Goal: Use online tool/utility: Utilize a website feature to perform a specific function

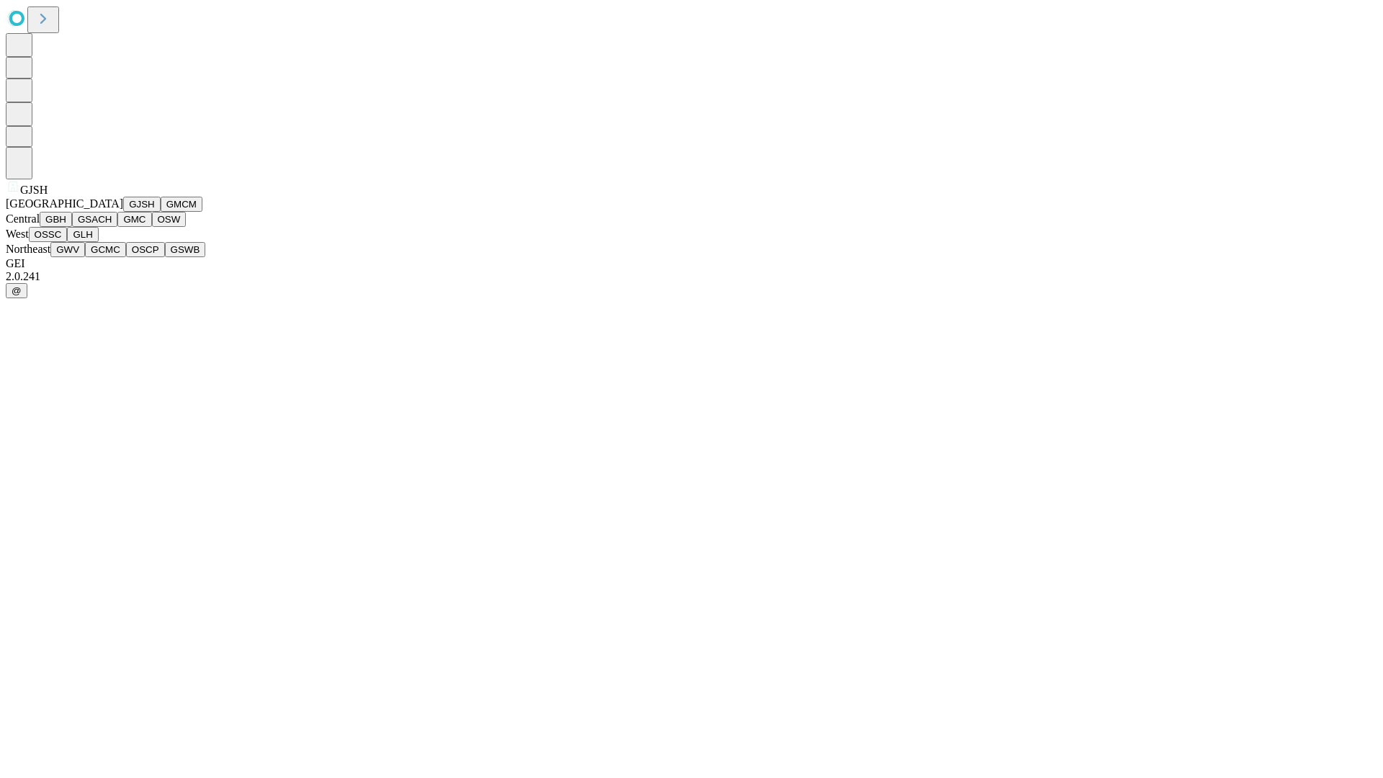
click at [123, 212] on button "GJSH" at bounding box center [141, 204] width 37 height 15
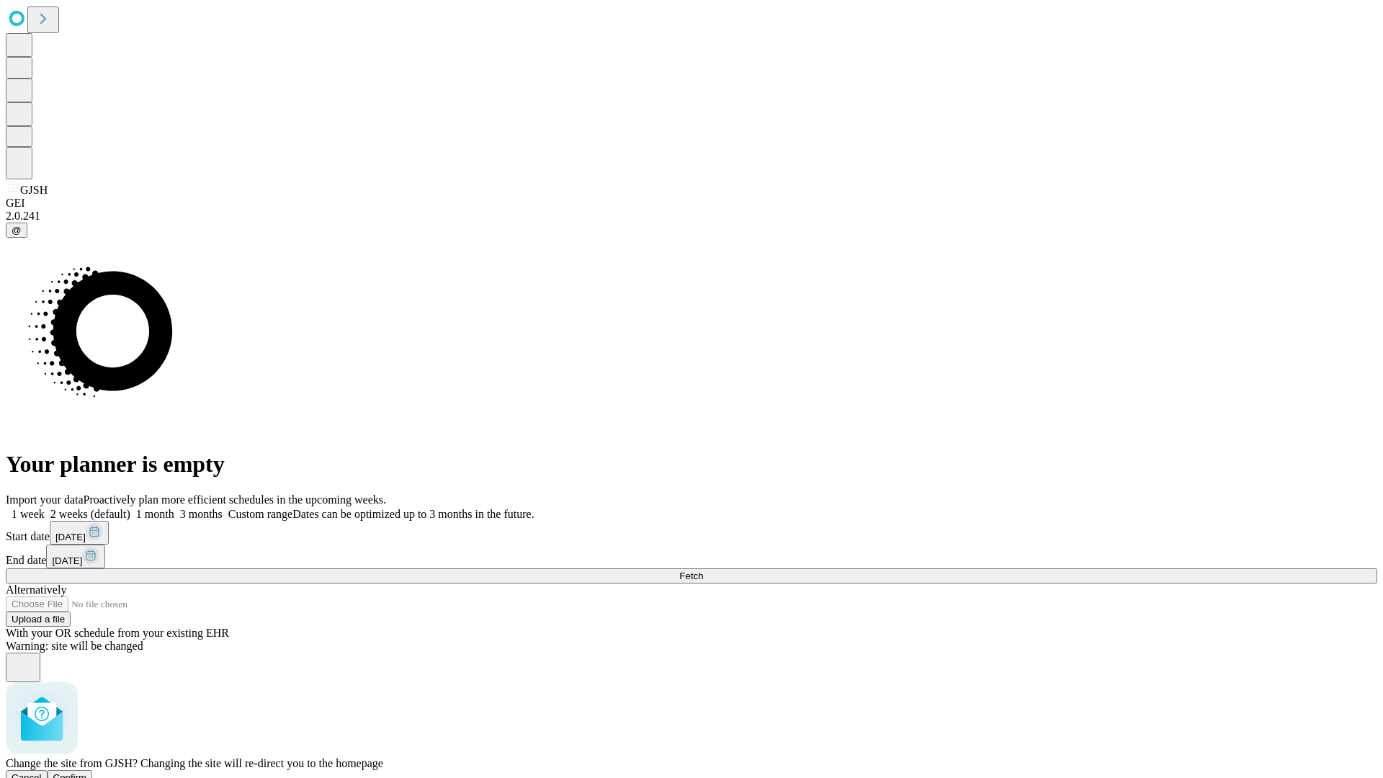
click at [87, 772] on span "Confirm" at bounding box center [70, 777] width 34 height 11
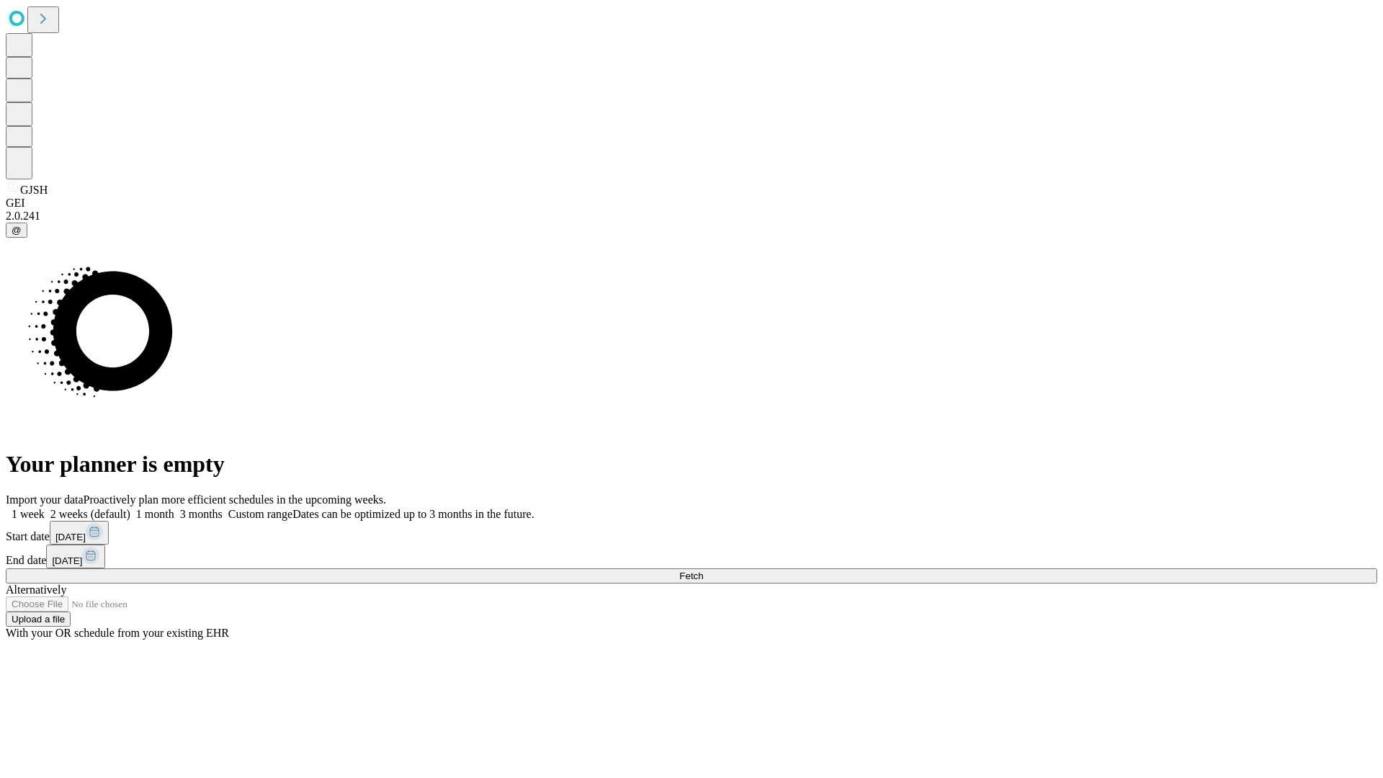
click at [45, 508] on label "1 week" at bounding box center [25, 514] width 39 height 12
click at [703, 571] on span "Fetch" at bounding box center [691, 576] width 24 height 11
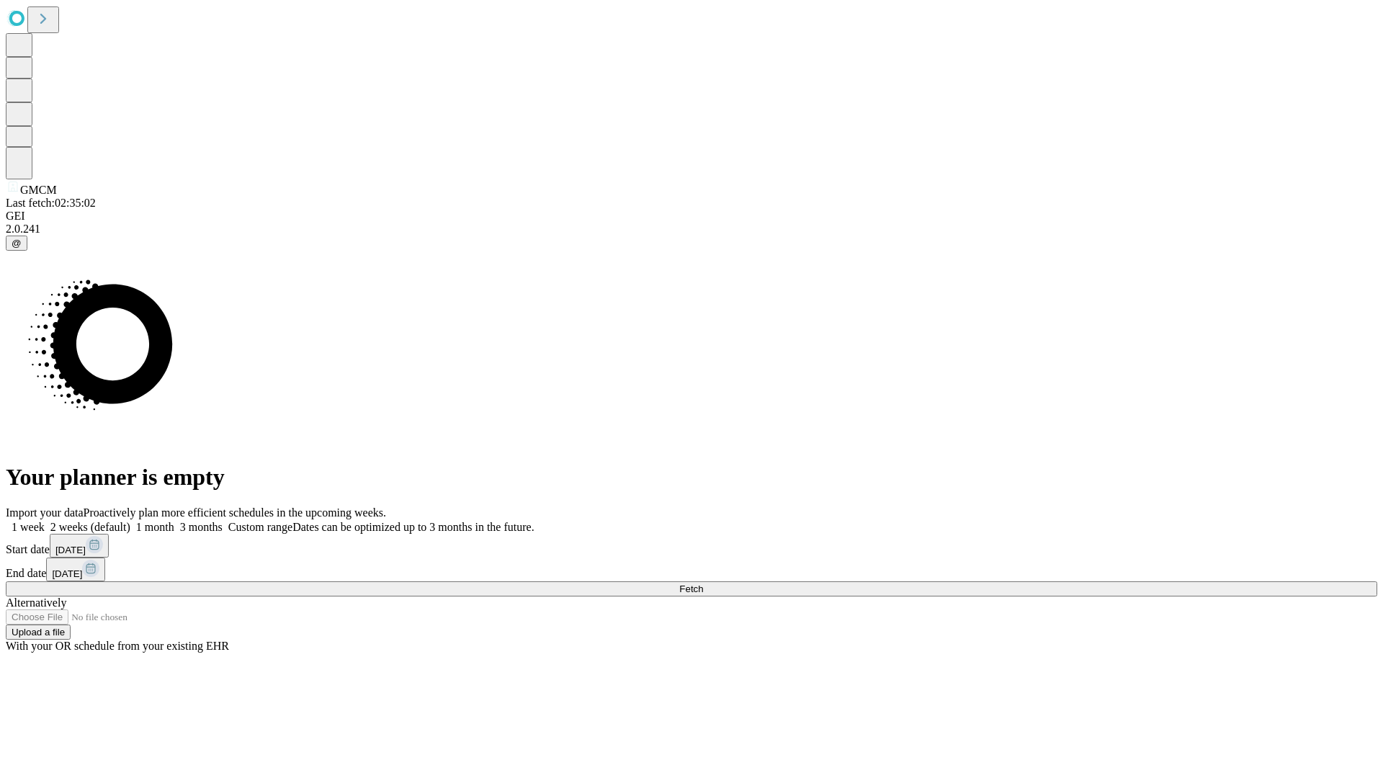
click at [45, 521] on label "1 week" at bounding box center [25, 527] width 39 height 12
click at [703, 584] on span "Fetch" at bounding box center [691, 589] width 24 height 11
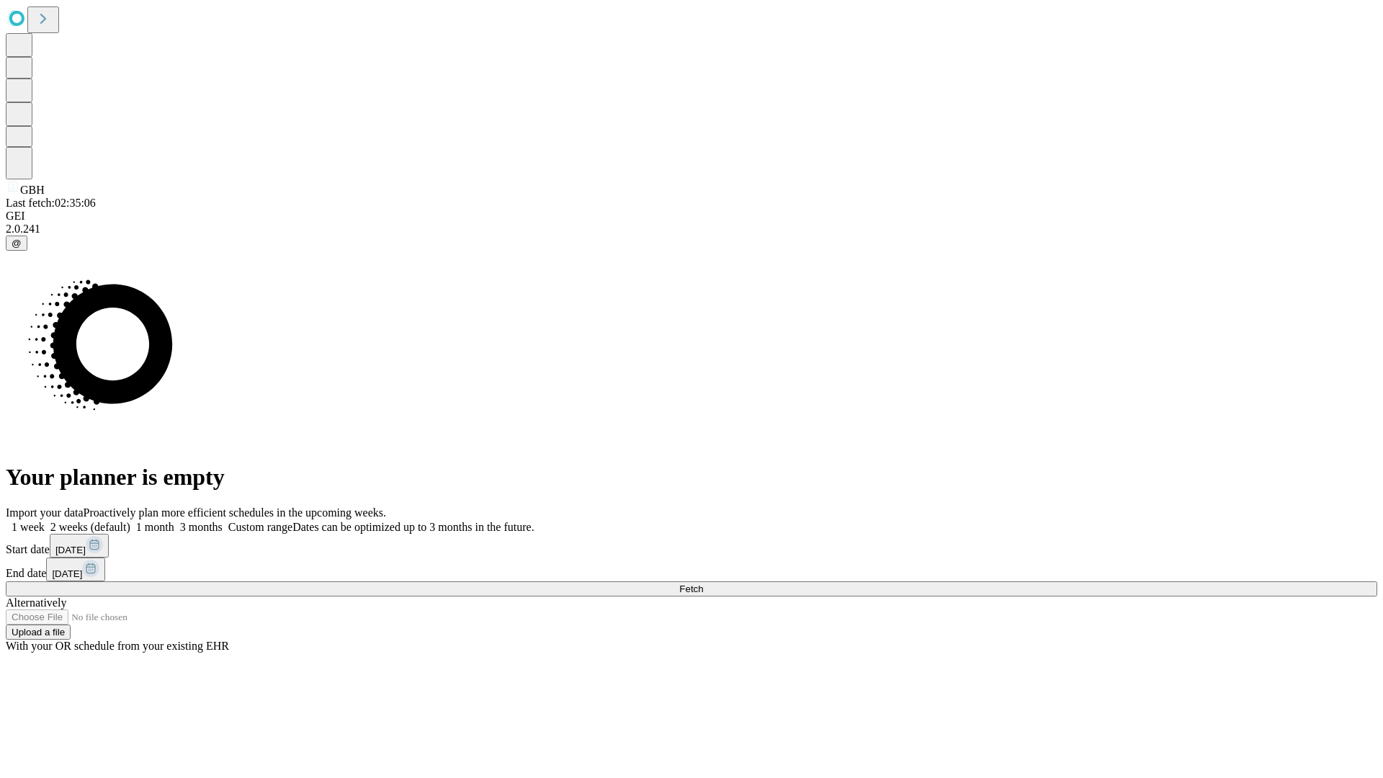
click at [45, 521] on label "1 week" at bounding box center [25, 527] width 39 height 12
click at [703, 584] on span "Fetch" at bounding box center [691, 589] width 24 height 11
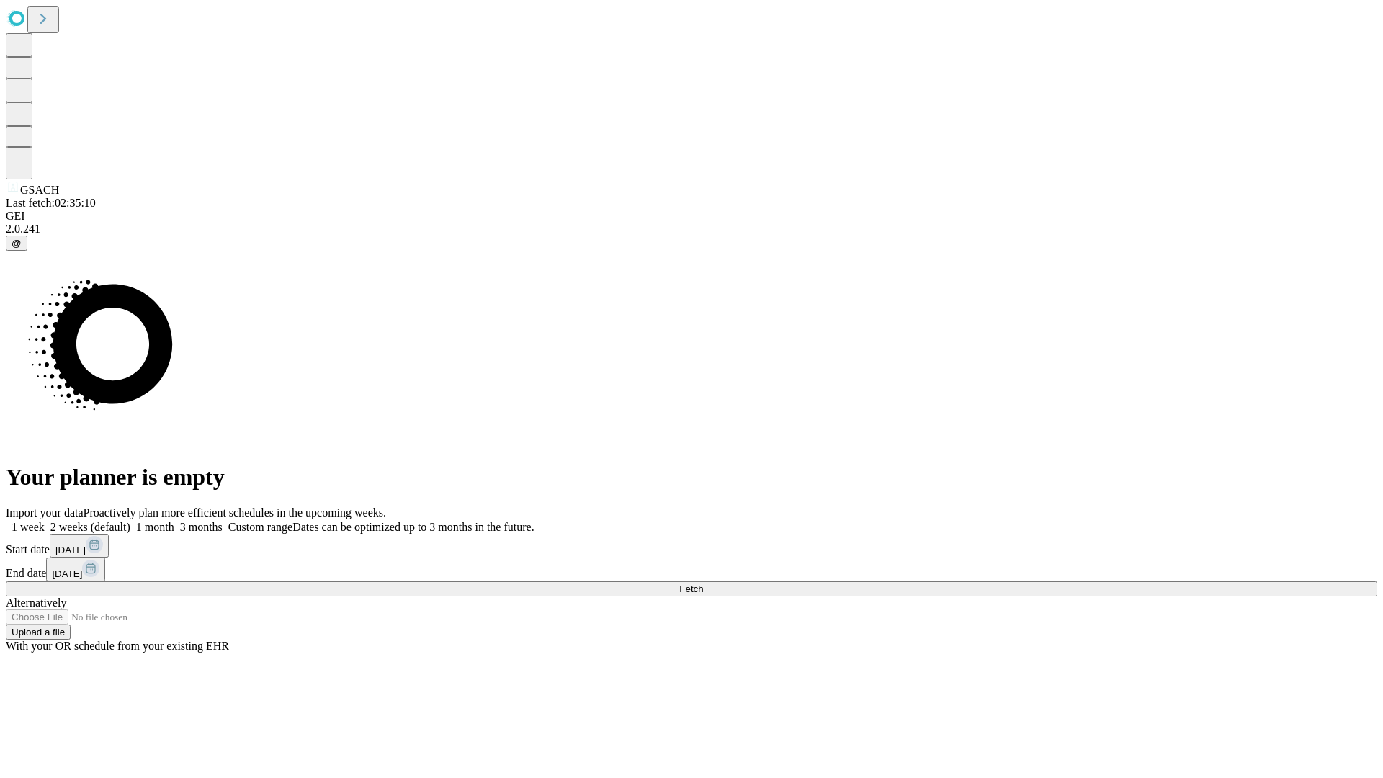
click at [45, 521] on label "1 week" at bounding box center [25, 527] width 39 height 12
click at [703, 584] on span "Fetch" at bounding box center [691, 589] width 24 height 11
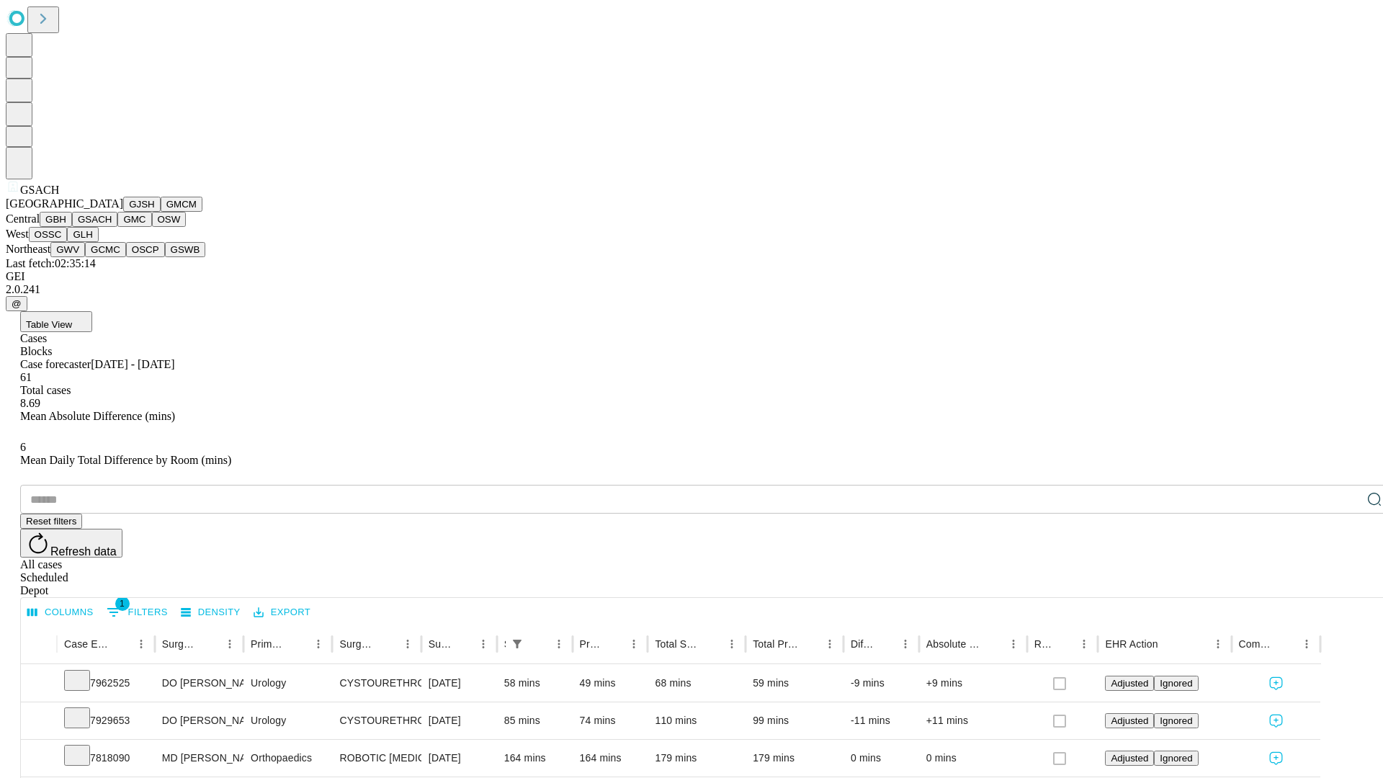
click at [117, 227] on button "GMC" at bounding box center [134, 219] width 34 height 15
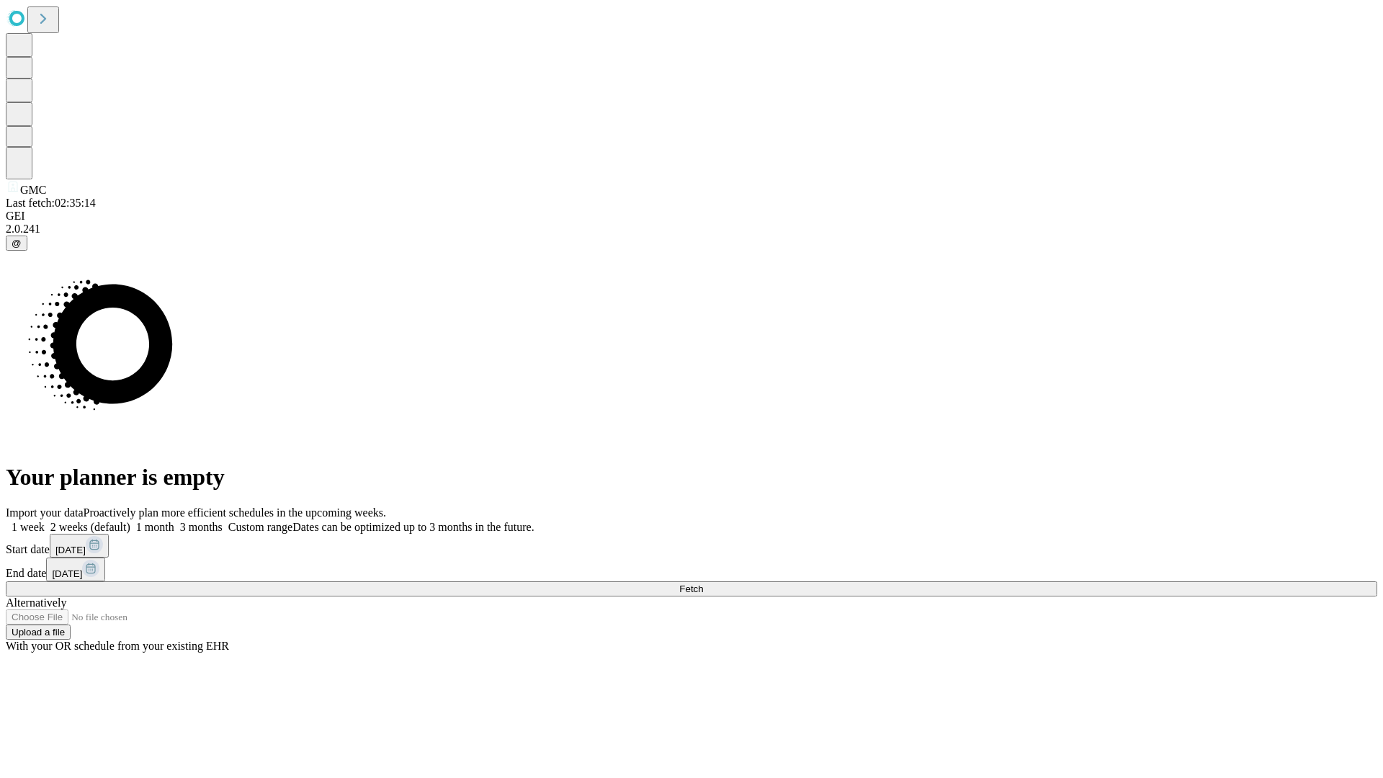
click at [703, 584] on span "Fetch" at bounding box center [691, 589] width 24 height 11
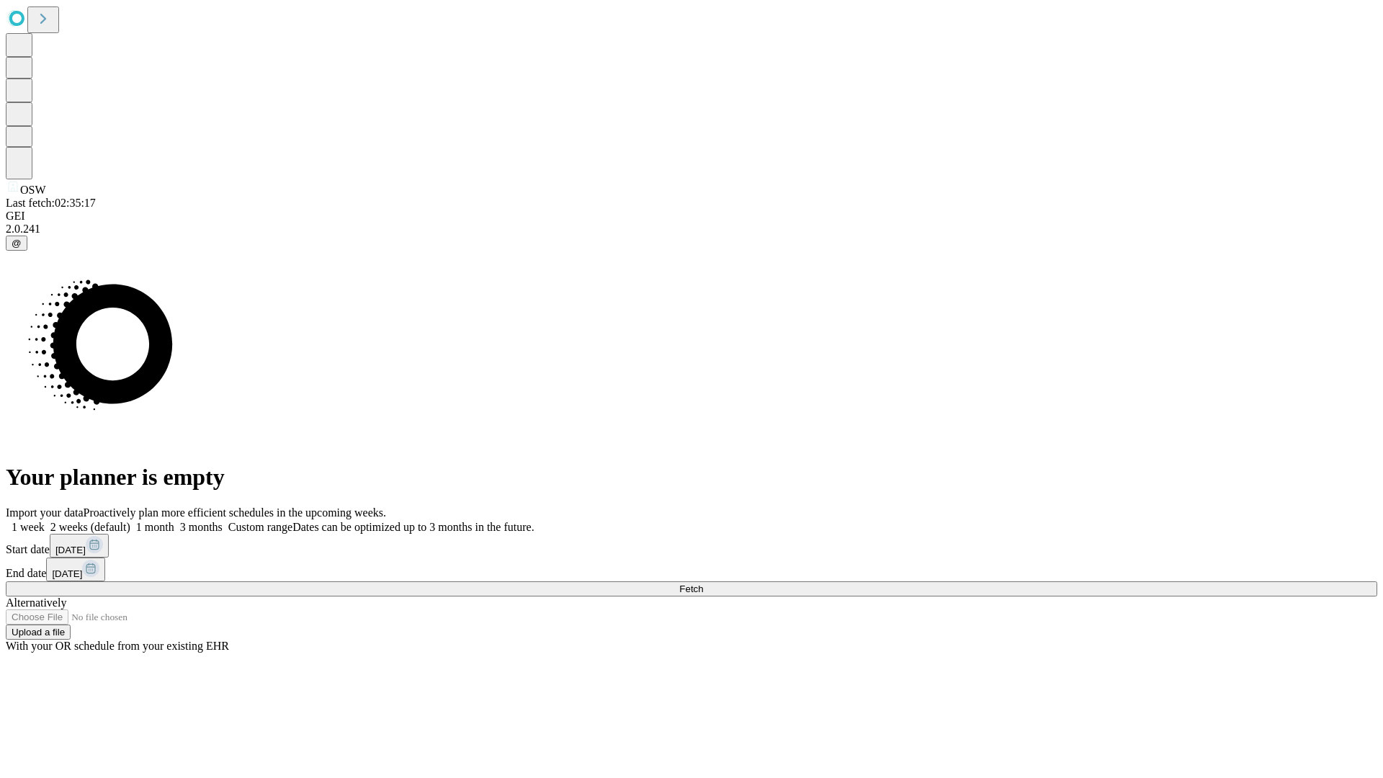
click at [45, 521] on label "1 week" at bounding box center [25, 527] width 39 height 12
click at [703, 584] on span "Fetch" at bounding box center [691, 589] width 24 height 11
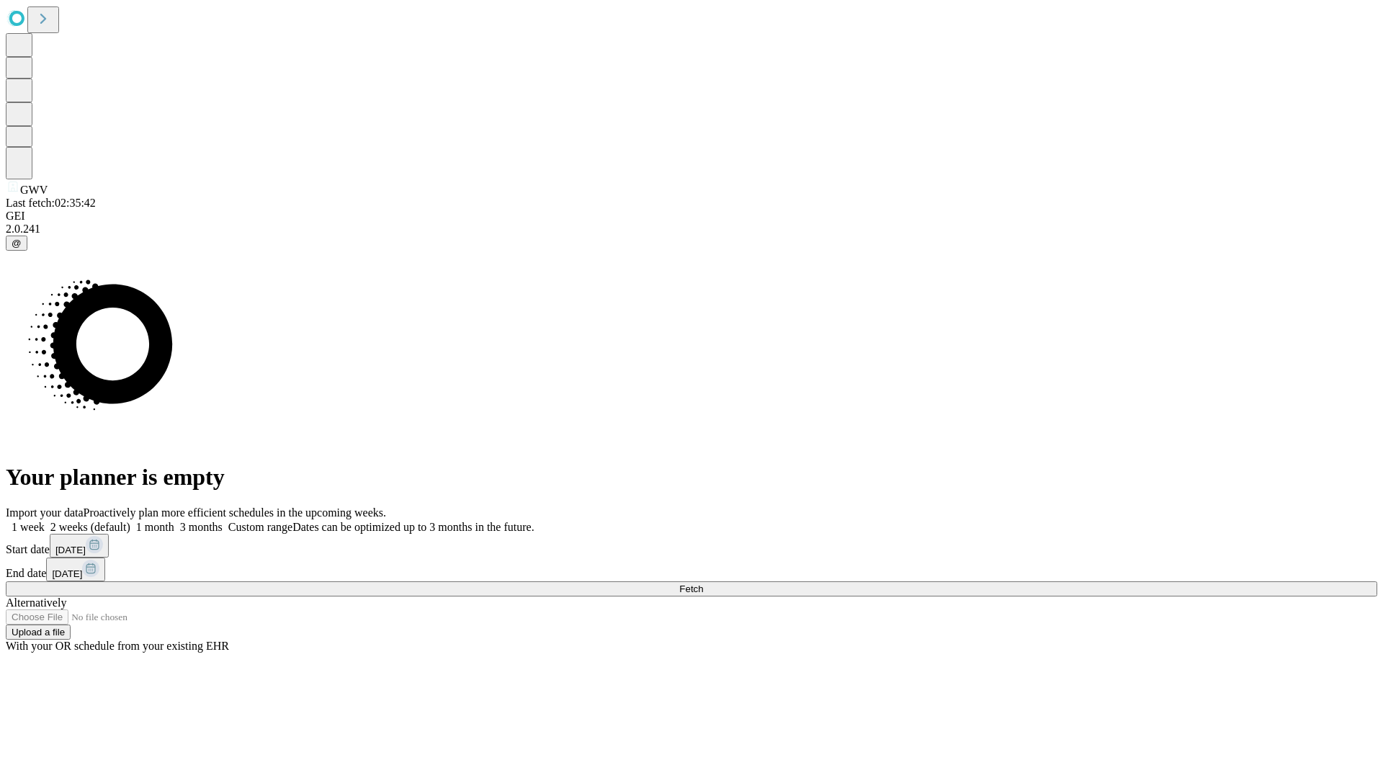
click at [45, 521] on label "1 week" at bounding box center [25, 527] width 39 height 12
click at [703, 584] on span "Fetch" at bounding box center [691, 589] width 24 height 11
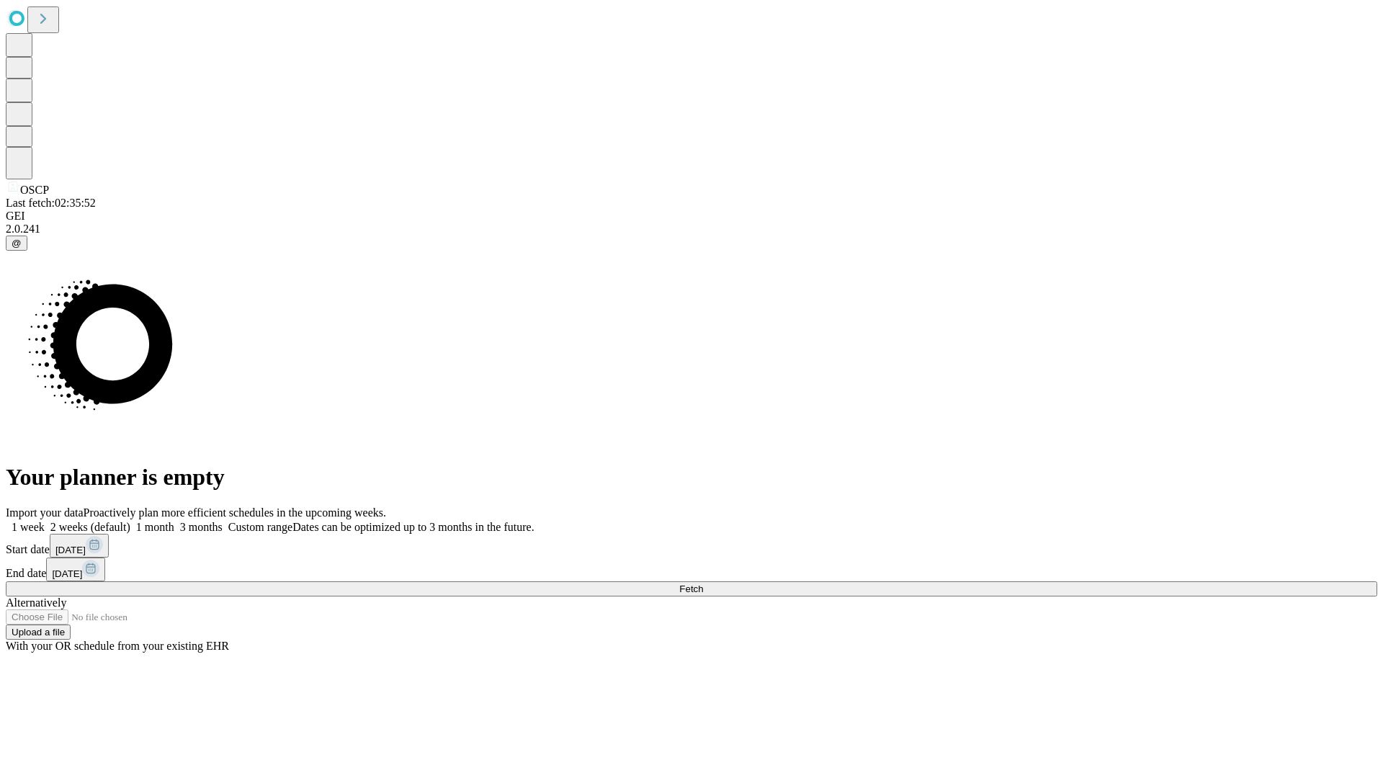
click at [45, 521] on label "1 week" at bounding box center [25, 527] width 39 height 12
click at [703, 584] on span "Fetch" at bounding box center [691, 589] width 24 height 11
